Goal: Find specific page/section: Find specific page/section

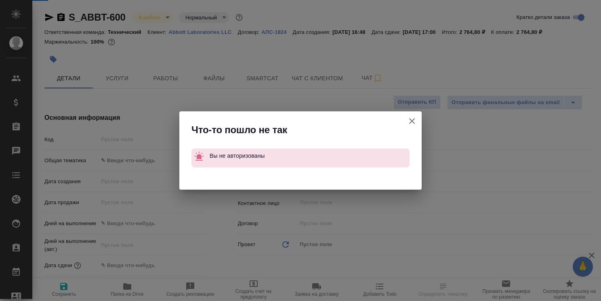
select select "RU"
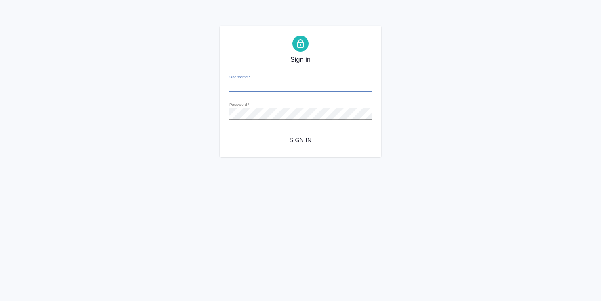
type input "o.usmanova@awatera.com"
click at [300, 145] on span "Sign in" at bounding box center [300, 140] width 129 height 10
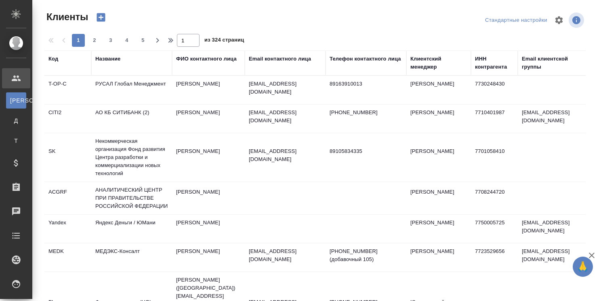
select select "RU"
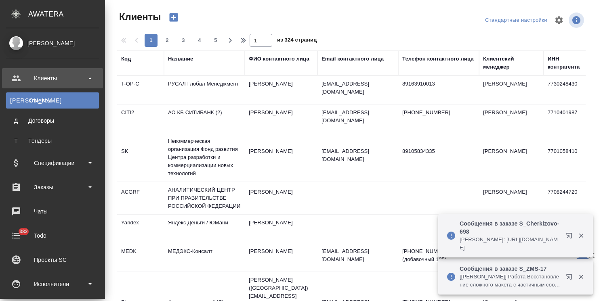
select select "RU"
click at [45, 190] on div "Заказы" at bounding box center [52, 187] width 93 height 12
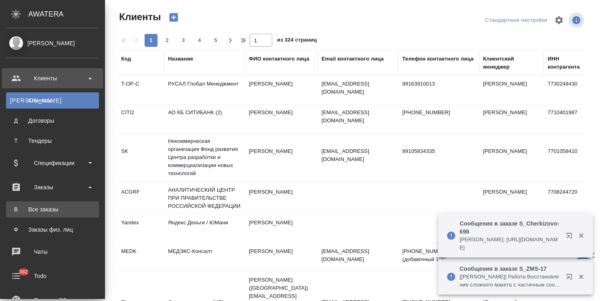
click at [40, 206] on div "Все заказы" at bounding box center [52, 210] width 85 height 8
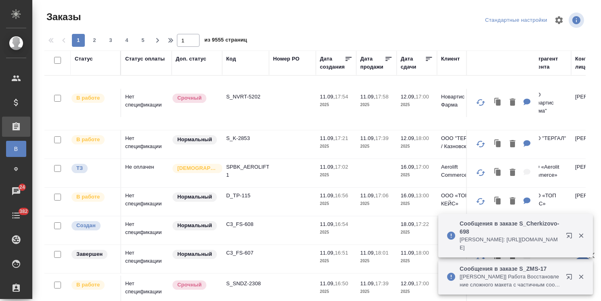
click at [582, 235] on icon "button" at bounding box center [581, 236] width 4 height 4
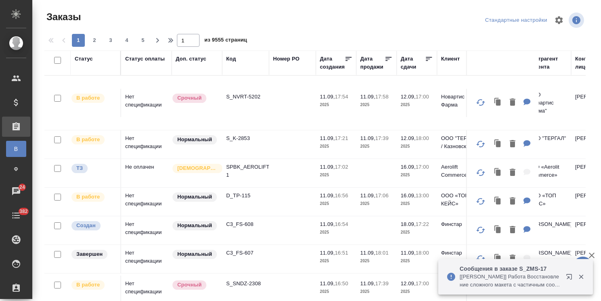
click at [582, 281] on div at bounding box center [575, 277] width 29 height 16
click at [589, 254] on icon "button" at bounding box center [592, 256] width 10 height 10
click at [582, 277] on icon "button" at bounding box center [581, 276] width 7 height 7
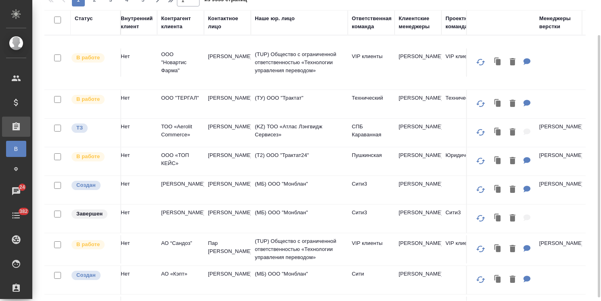
scroll to position [0, 388]
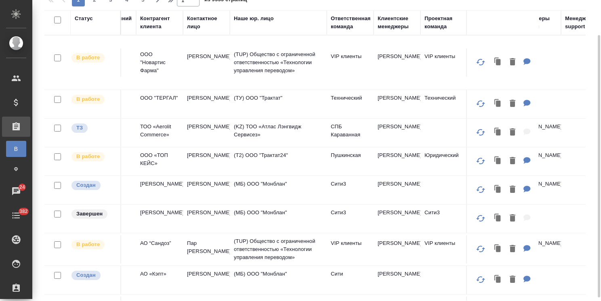
click at [407, 23] on div "Клиентские менеджеры" at bounding box center [397, 23] width 39 height 16
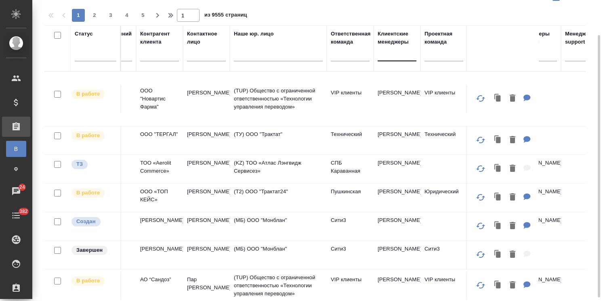
click at [394, 51] on div at bounding box center [397, 53] width 39 height 12
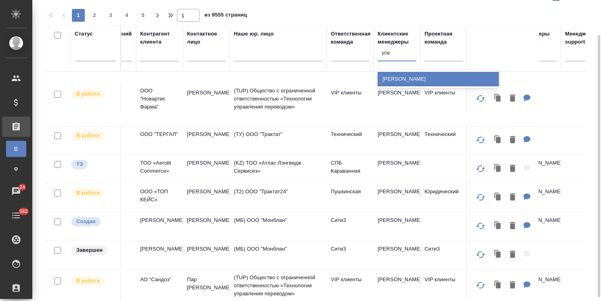
type input "усма"
click at [392, 76] on div "[PERSON_NAME]" at bounding box center [438, 79] width 121 height 15
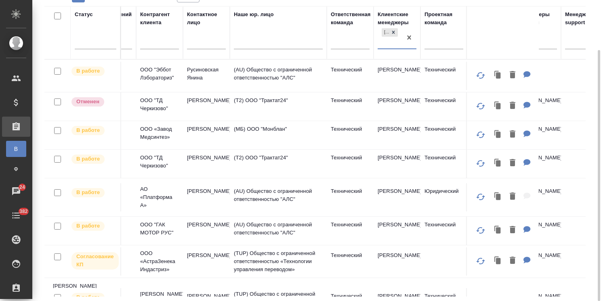
scroll to position [0, 0]
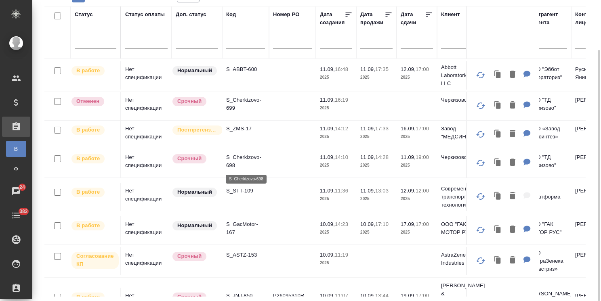
click at [235, 160] on p "S_Cherkizovo-698" at bounding box center [245, 161] width 39 height 16
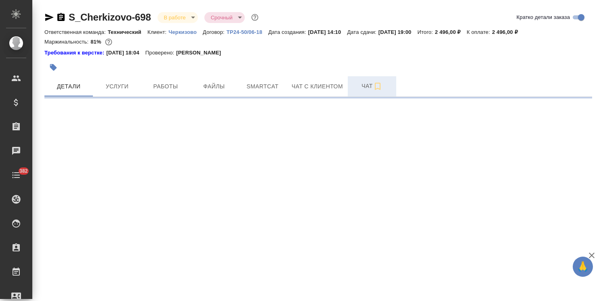
select select "RU"
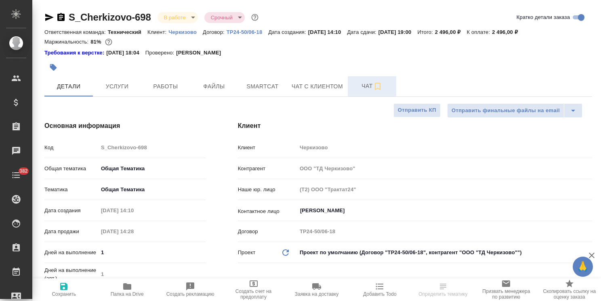
type textarea "x"
click at [353, 92] on button "Чат" at bounding box center [372, 86] width 48 height 20
type textarea "x"
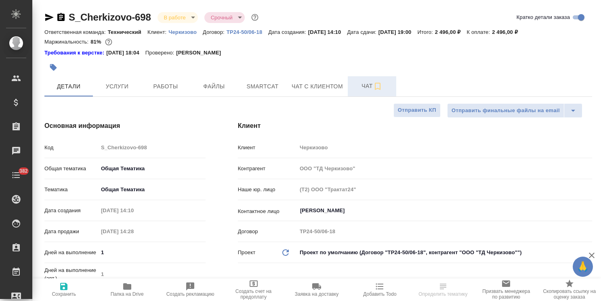
type textarea "x"
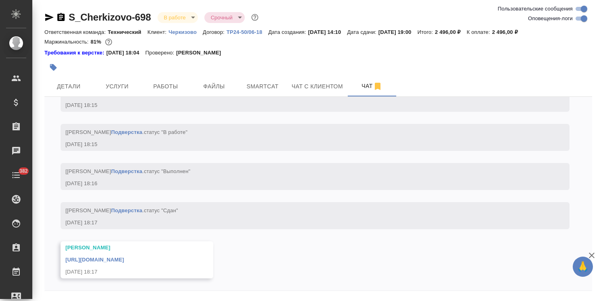
scroll to position [2645, 0]
click at [100, 261] on link "https://drive.awatera.com/apps/files/files/10345688?dir=/Shares/%D0%A7%D0%B5%D1…" at bounding box center [94, 260] width 59 height 6
click at [188, 20] on body "🙏 .cls-1 fill:#fff; AWATERA Usmanova Olga Клиенты Спецификации Заказы 23 Чаты 3…" at bounding box center [300, 150] width 601 height 301
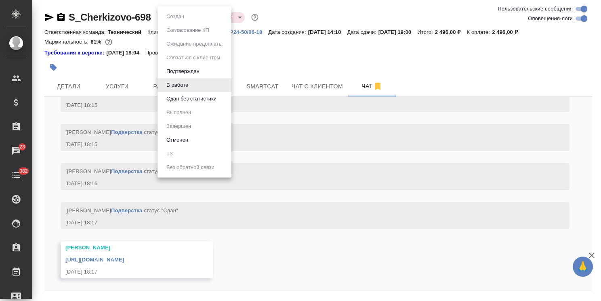
click at [188, 101] on button "Сдан без статистики" at bounding box center [191, 99] width 55 height 9
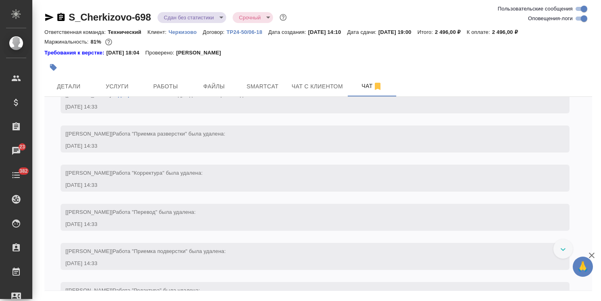
scroll to position [1970, 0]
